Goal: Information Seeking & Learning: Learn about a topic

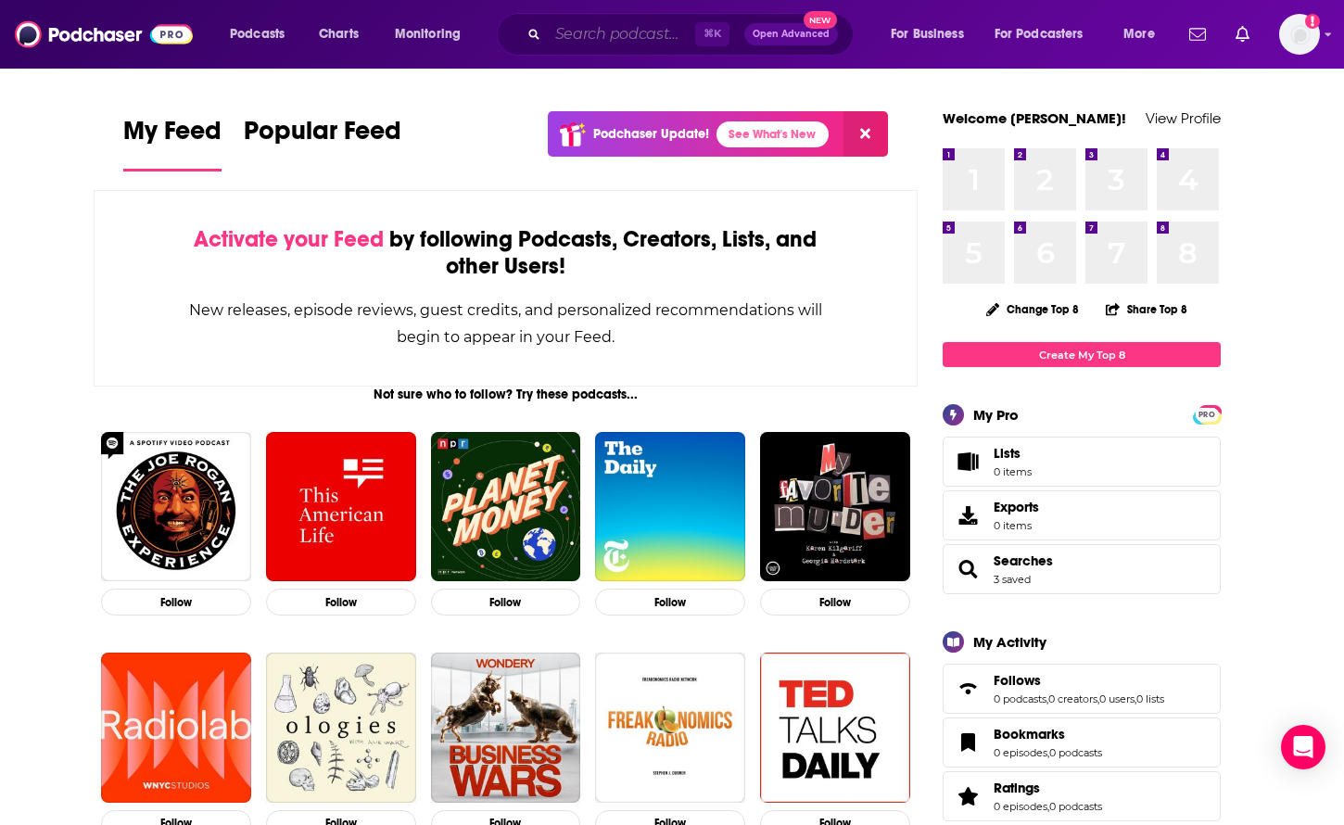
click at [601, 46] on input "Search podcasts, credits, & more..." at bounding box center [621, 34] width 147 height 30
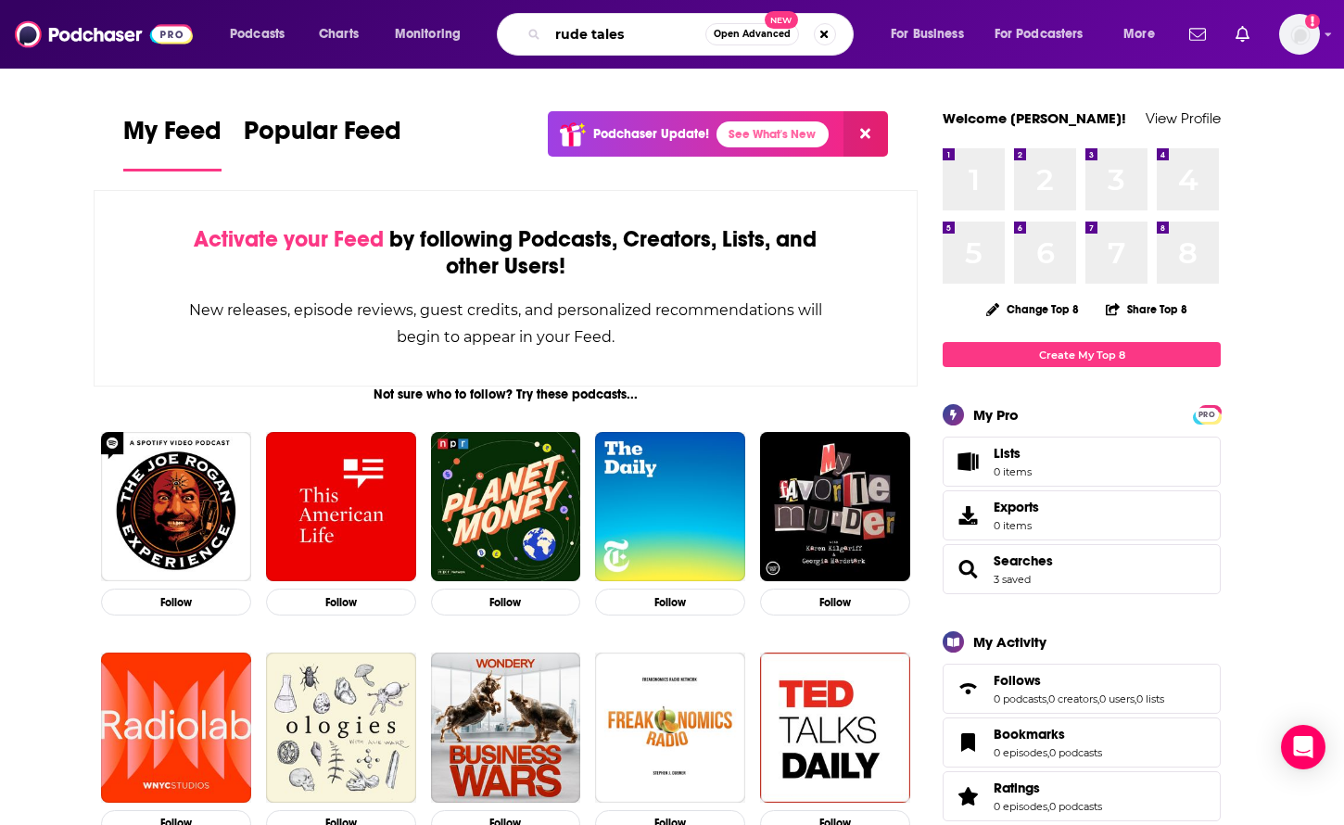
type input "rude tales"
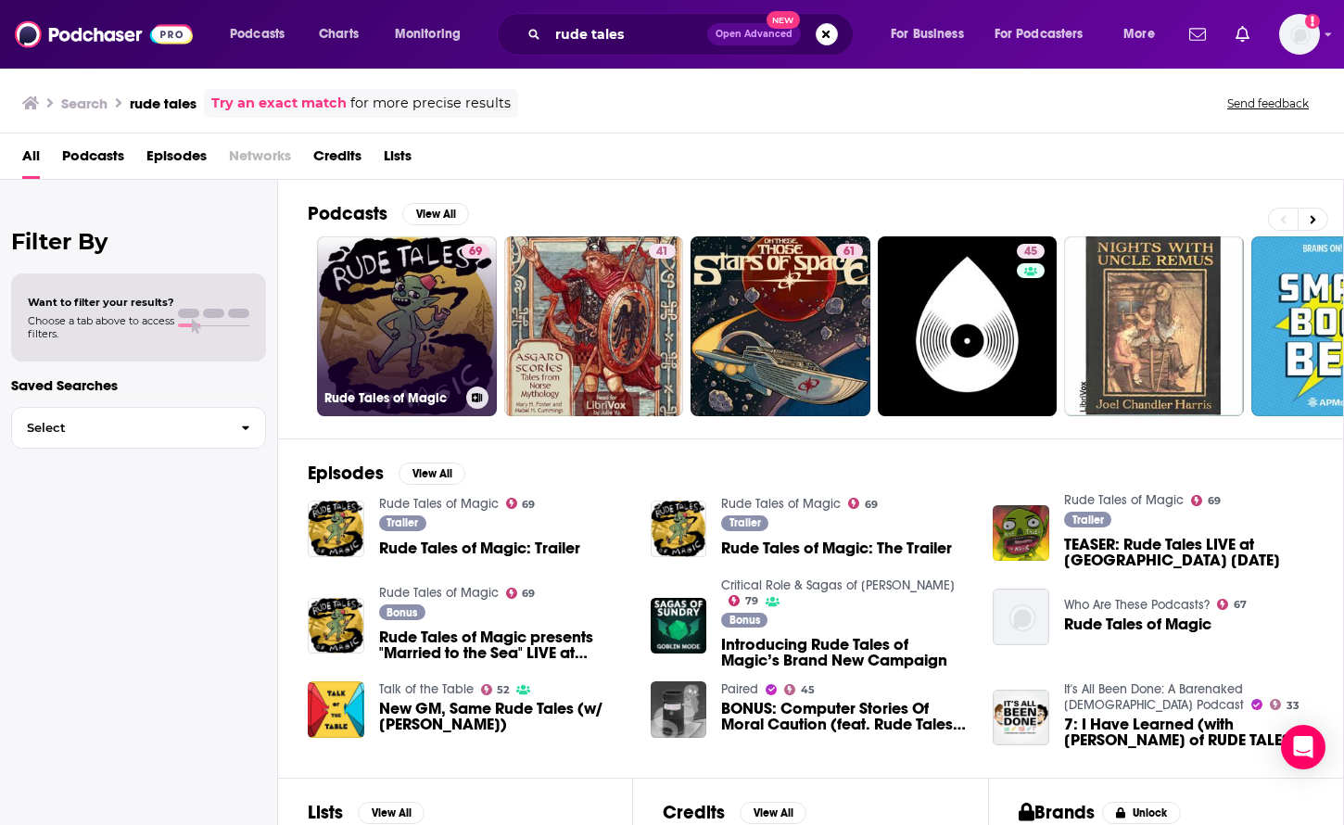
click at [409, 316] on link "69 Rude Tales of Magic" at bounding box center [407, 326] width 180 height 180
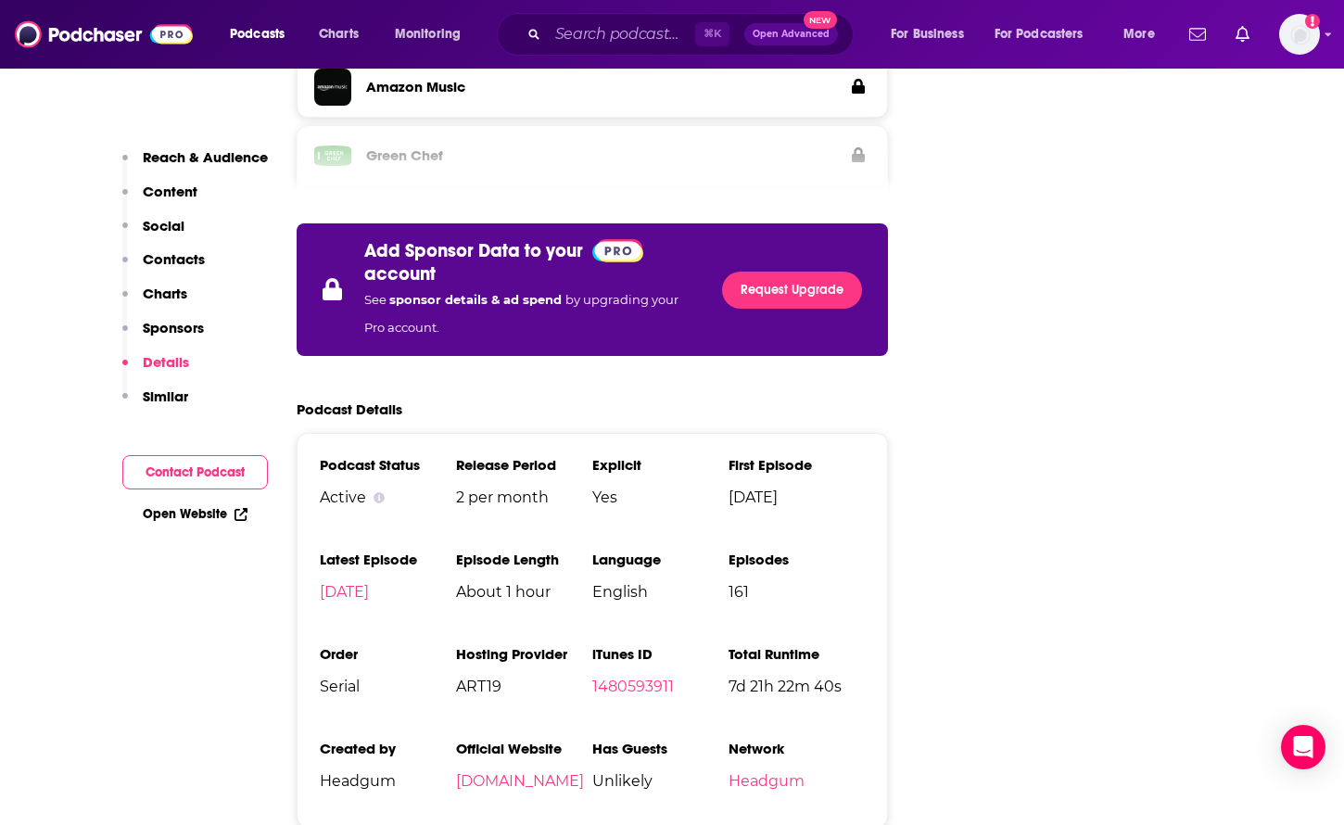
scroll to position [2746, 0]
